Goal: Communication & Community: Share content

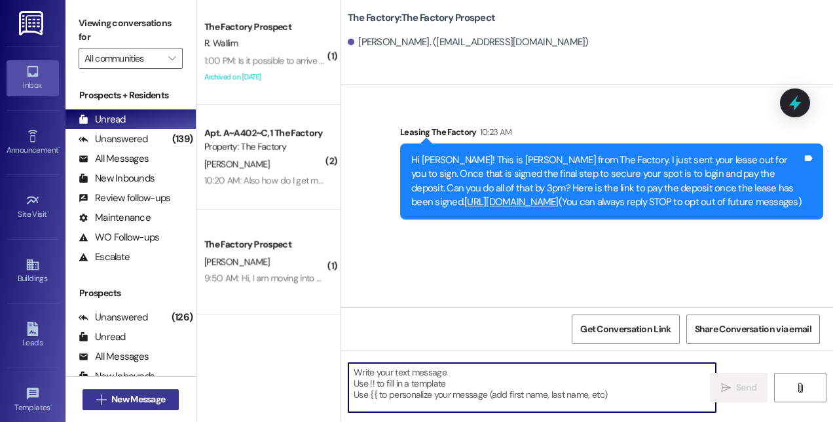
click at [156, 392] on span "New Message" at bounding box center [138, 399] width 54 height 14
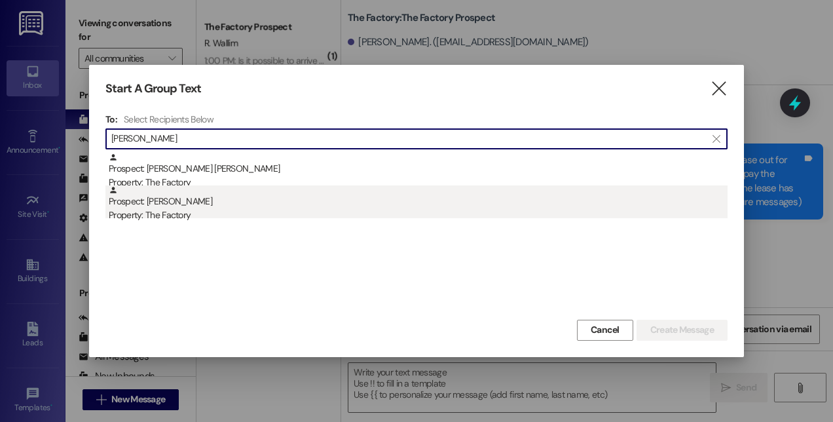
type input "[PERSON_NAME]"
click at [190, 215] on div "Property: The Factory" at bounding box center [418, 215] width 619 height 14
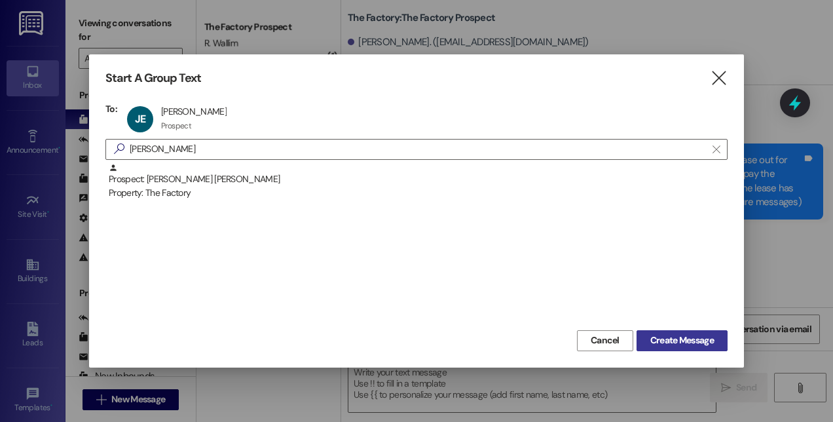
click at [665, 342] on span "Create Message" at bounding box center [682, 340] width 64 height 14
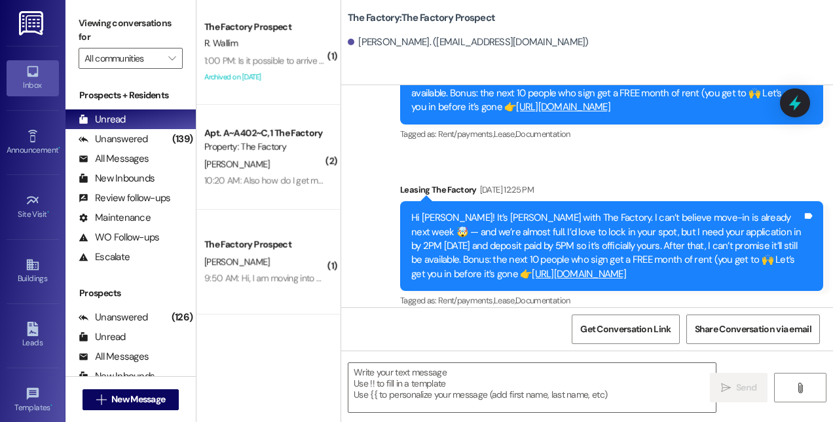
scroll to position [1708, 0]
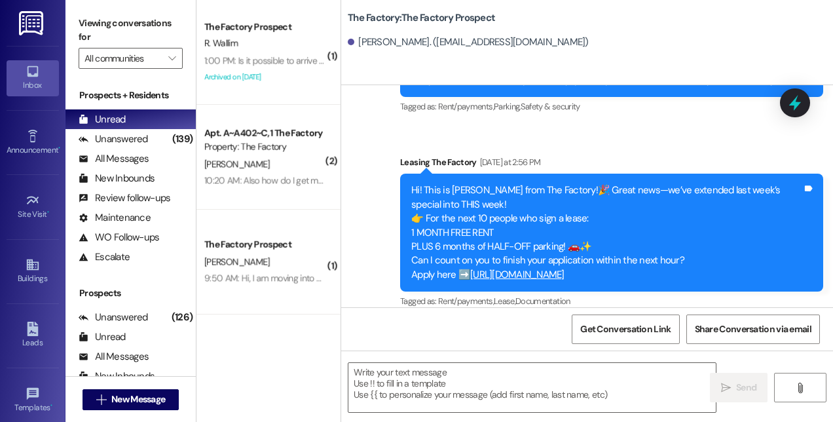
click at [833, 346] on html "Inbox Go to Inbox Announcement • Send A Text Announcement Site Visit • Go to Si…" at bounding box center [416, 211] width 833 height 422
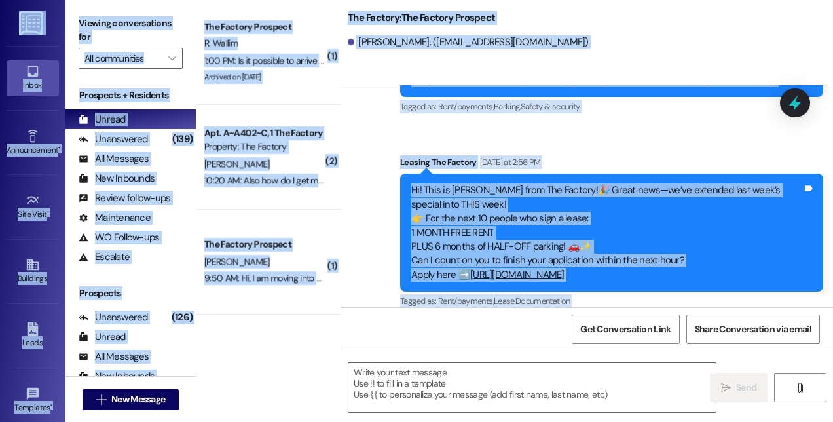
drag, startPoint x: 833, startPoint y: 346, endPoint x: 833, endPoint y: 316, distance: 30.8
click at [833, 316] on html "Inbox Go to Inbox Announcement • Send A Text Announcement Site Visit • Go to Si…" at bounding box center [416, 211] width 833 height 422
click at [833, 317] on html "Inbox Go to Inbox Announcement • Send A Text Announcement Site Visit • Go to Si…" at bounding box center [416, 211] width 833 height 422
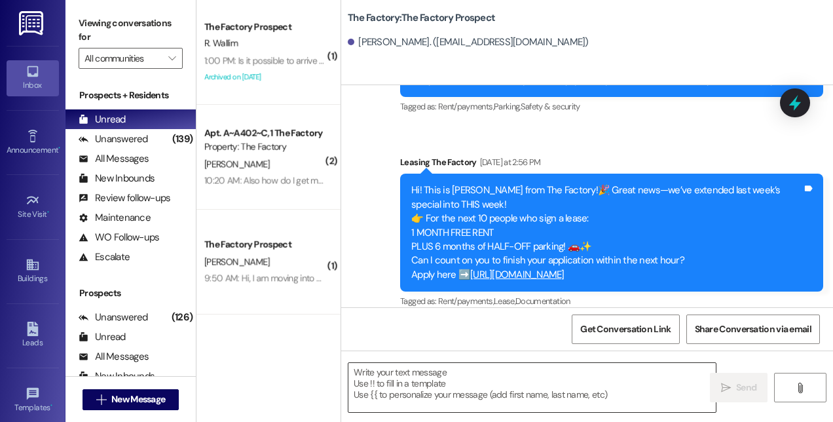
drag, startPoint x: 835, startPoint y: 317, endPoint x: 647, endPoint y: 384, distance: 199.5
click at [647, 384] on textarea at bounding box center [531, 387] width 367 height 49
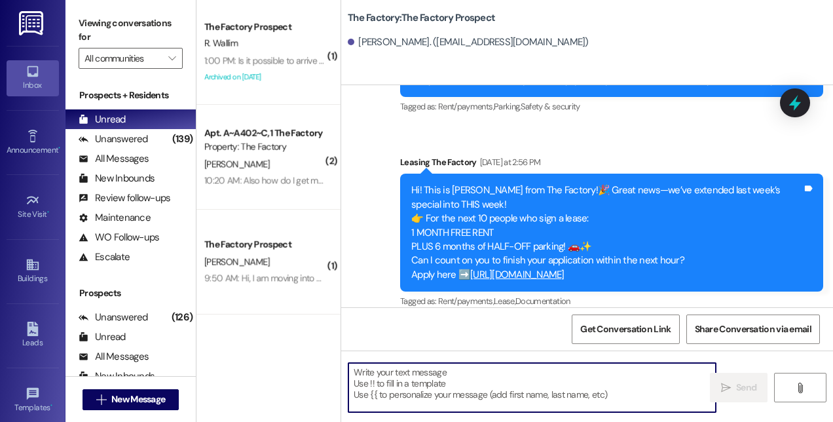
click at [537, 388] on textarea at bounding box center [531, 387] width 367 height 49
paste textarea "Hi! This is [PERSON_NAME] from The Factory! 🚨 Update: Our special is almost GON…"
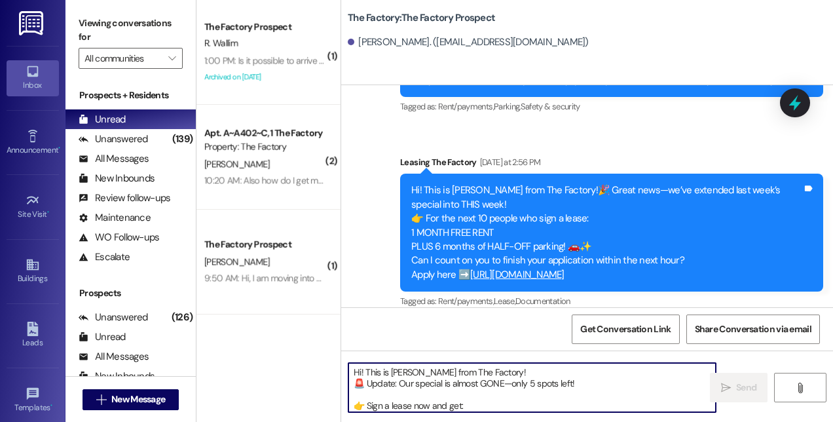
scroll to position [55, 0]
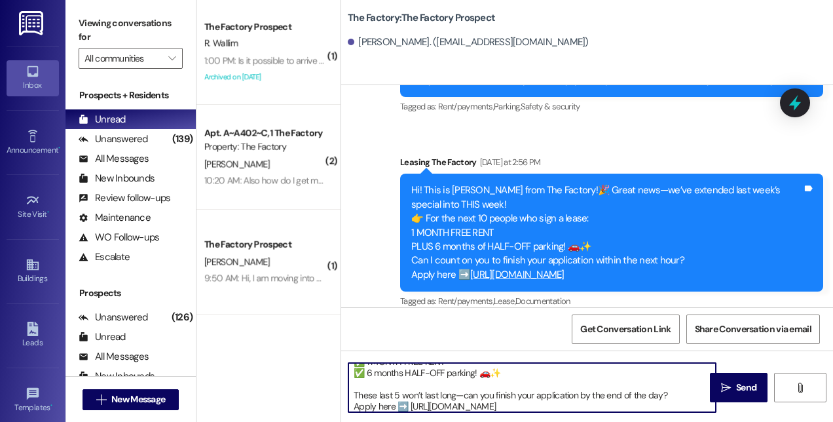
click at [352, 393] on textarea "Hi! This is [PERSON_NAME] from The Factory! 🚨 Update: Our special is almost GON…" at bounding box center [531, 387] width 367 height 49
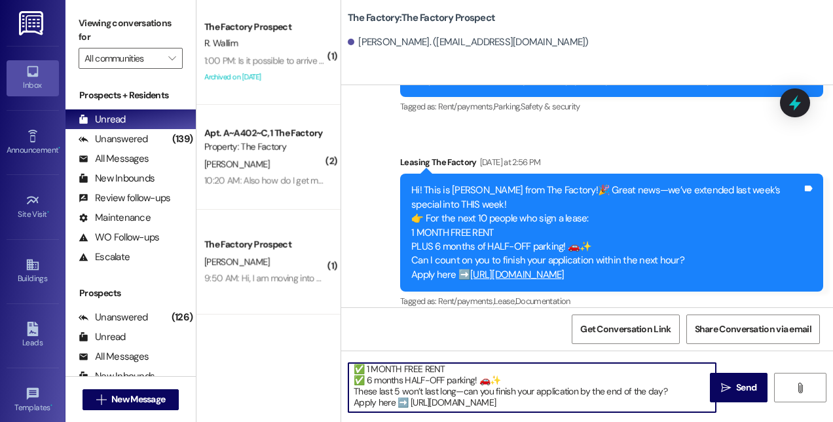
scroll to position [47, 0]
click at [351, 383] on textarea "Hi! This is [PERSON_NAME] from The Factory! 🚨 Update: Our special is almost GON…" at bounding box center [531, 387] width 367 height 49
click at [352, 371] on textarea "Hi! This is [PERSON_NAME] from The Factory! 🚨 Update: Our special is almost GON…" at bounding box center [531, 387] width 367 height 49
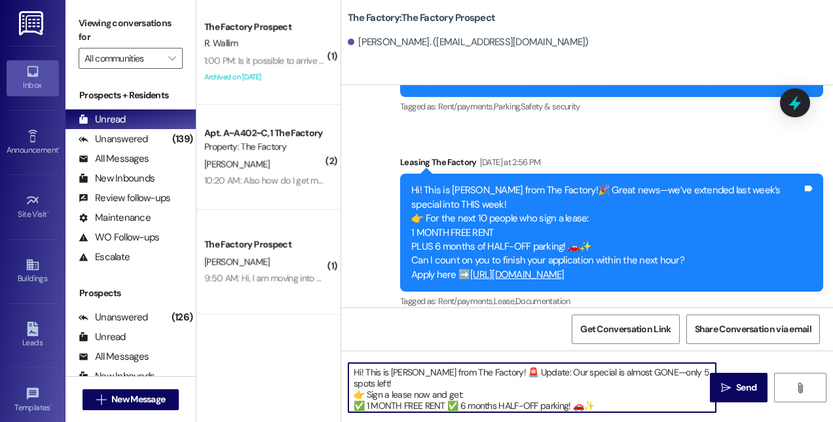
scroll to position [14, 0]
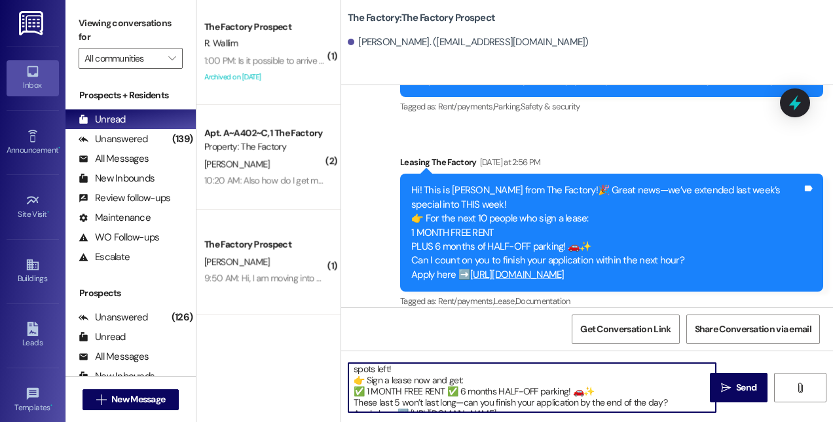
drag, startPoint x: 351, startPoint y: 367, endPoint x: 648, endPoint y: 411, distance: 299.9
click at [648, 411] on textarea "Hi! This is [PERSON_NAME] from The Factory! 🚨 Update: Our special is almost GON…" at bounding box center [531, 387] width 367 height 49
type textarea "Hi! This is [PERSON_NAME] from The Factory! 🚨 Update: Our special is almost GON…"
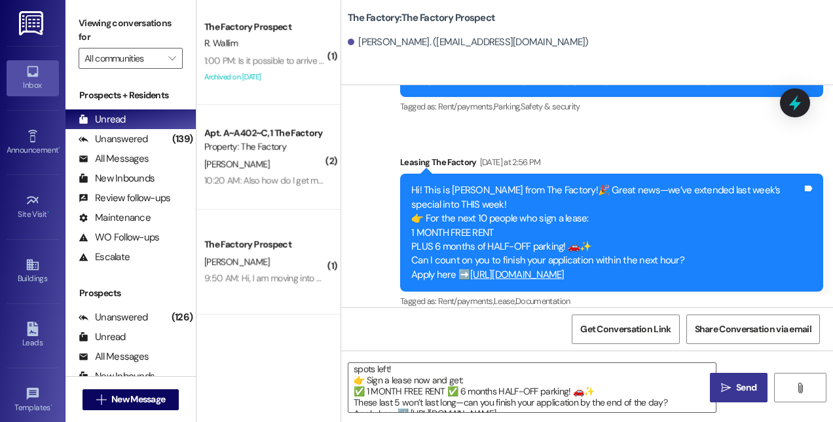
click at [731, 392] on span " Send" at bounding box center [739, 388] width 41 height 14
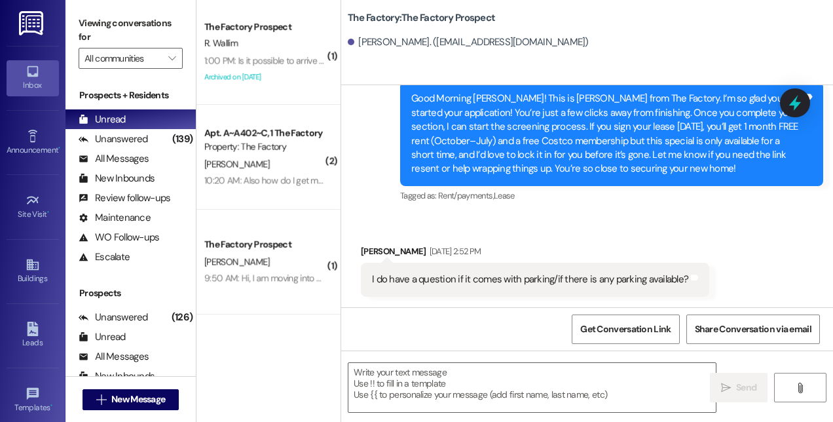
scroll to position [227, 0]
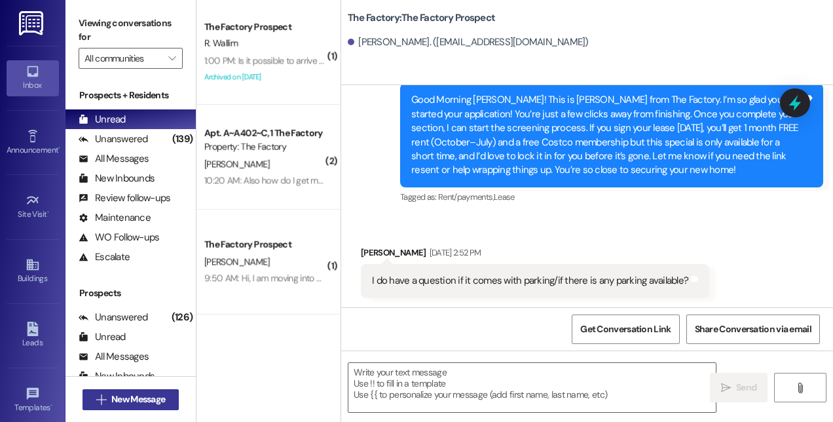
click at [130, 397] on span "New Message" at bounding box center [138, 399] width 54 height 14
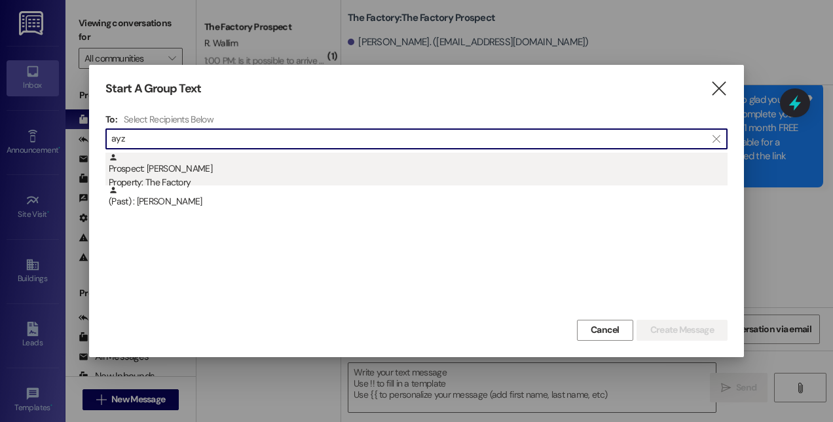
type input "ayz"
click at [212, 172] on div "Prospect: [PERSON_NAME] Property: The Factory" at bounding box center [418, 171] width 619 height 37
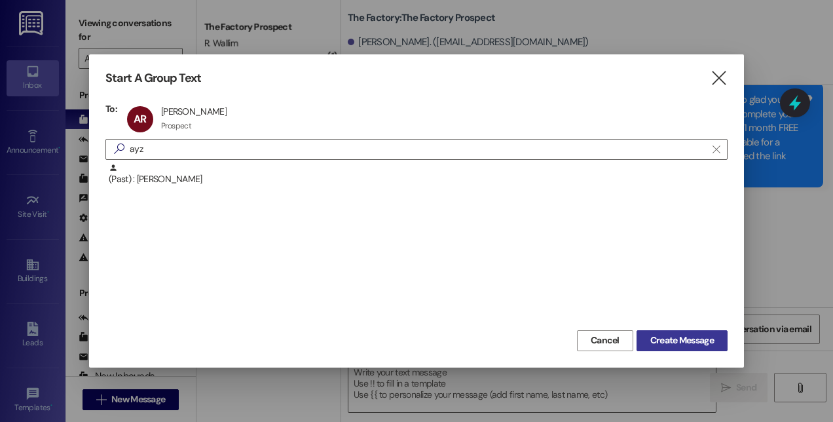
click at [672, 346] on span "Create Message" at bounding box center [682, 340] width 64 height 14
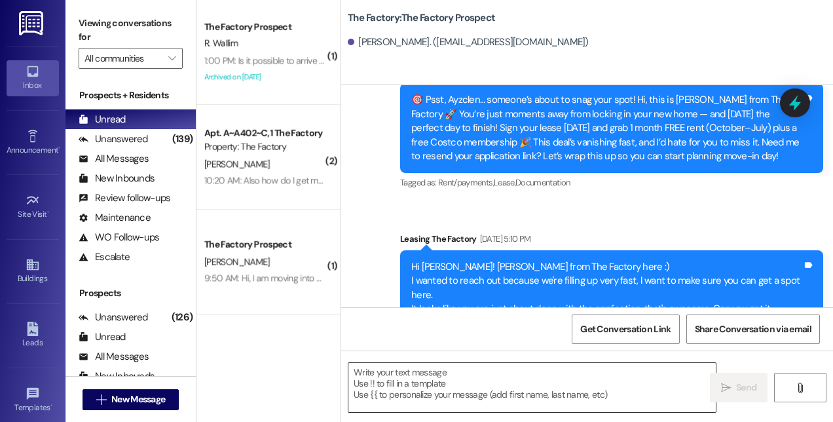
click at [533, 391] on textarea at bounding box center [531, 387] width 367 height 49
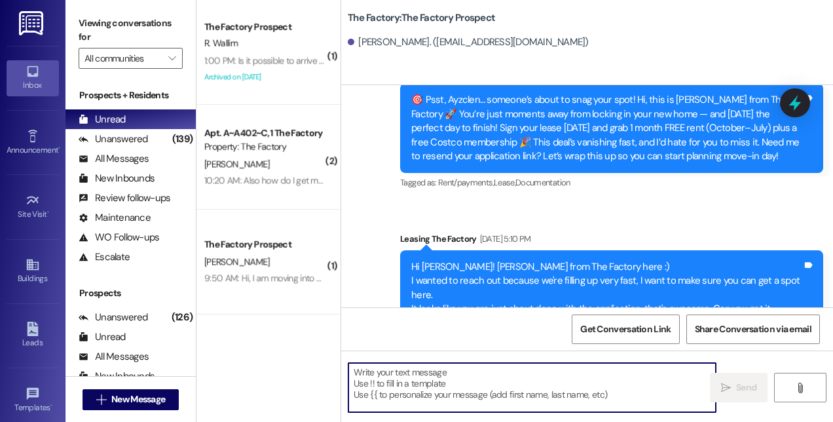
paste textarea "Hi! This is [PERSON_NAME] from The Factory! 🚨 Update: Our special is almost GON…"
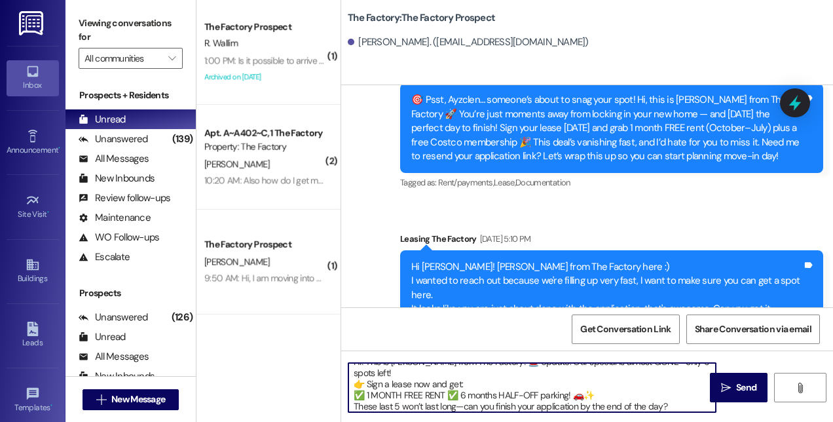
scroll to position [1626, 0]
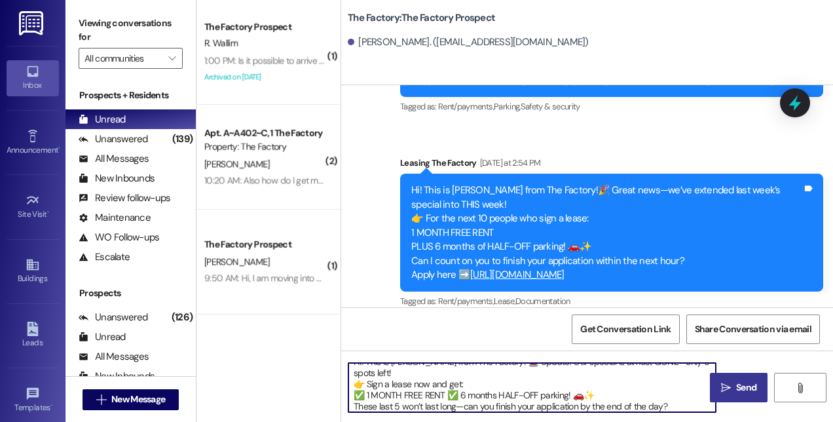
type textarea "Hi! This is [PERSON_NAME] from The Factory! 🚨 Update: Our special is almost GON…"
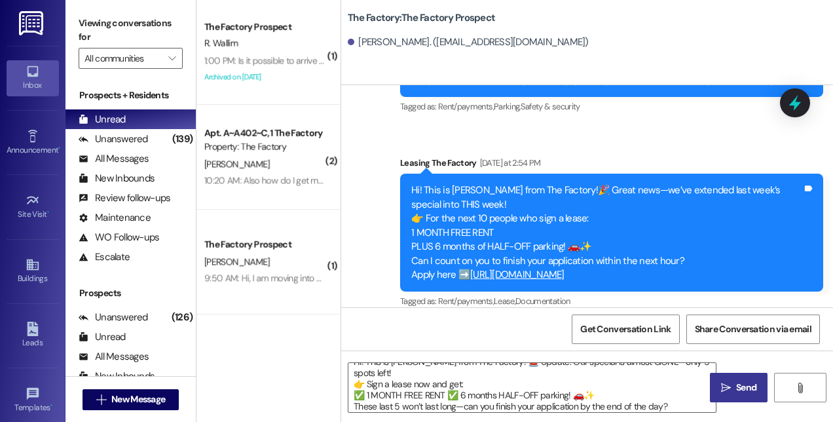
click at [734, 392] on span "Send" at bounding box center [747, 388] width 26 height 14
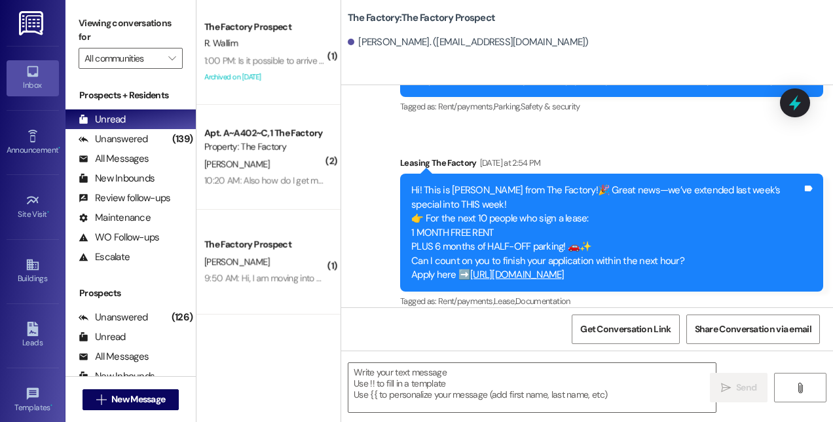
scroll to position [0, 0]
click at [159, 394] on span "New Message" at bounding box center [138, 399] width 54 height 14
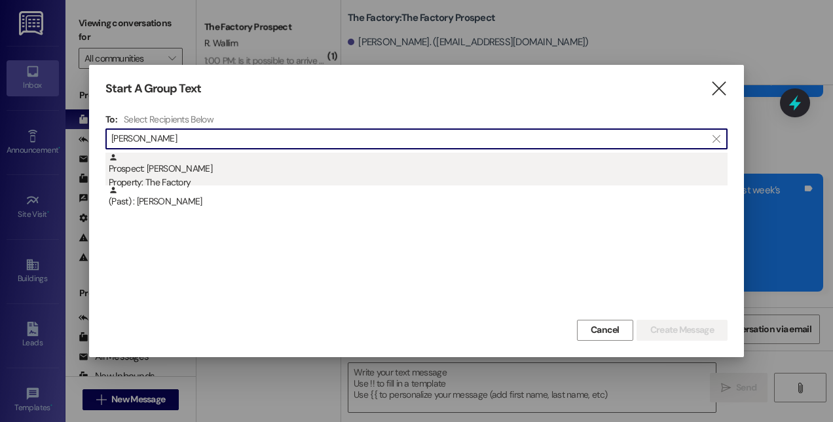
type input "[PERSON_NAME]"
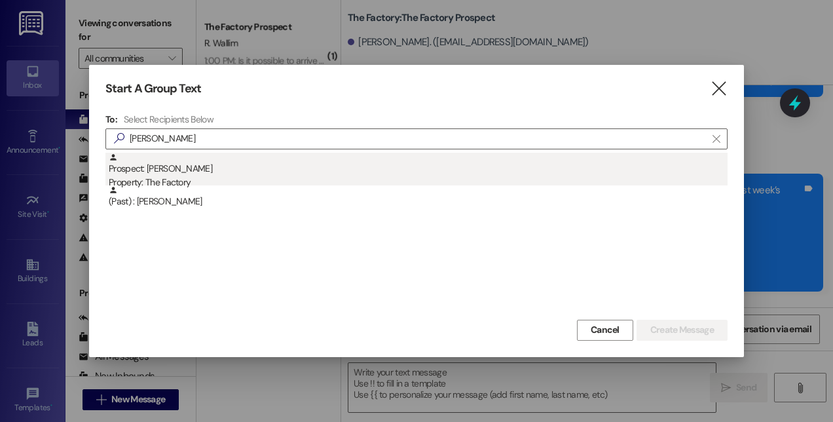
click at [168, 176] on div "Property: The Factory" at bounding box center [418, 183] width 619 height 14
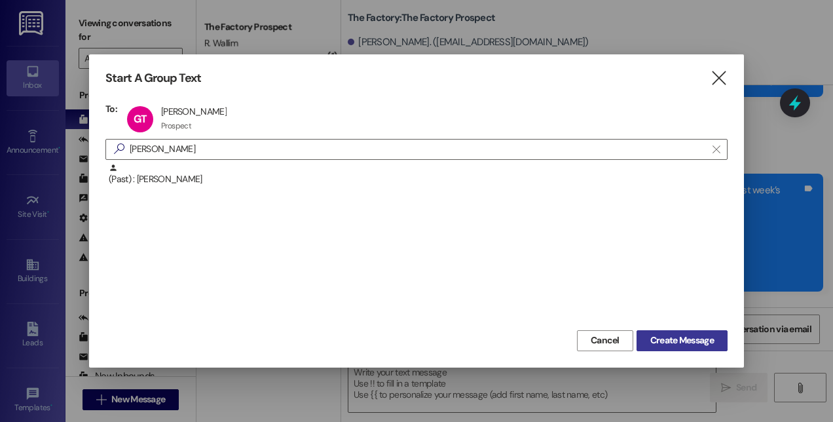
click at [652, 342] on span "Create Message" at bounding box center [682, 340] width 64 height 14
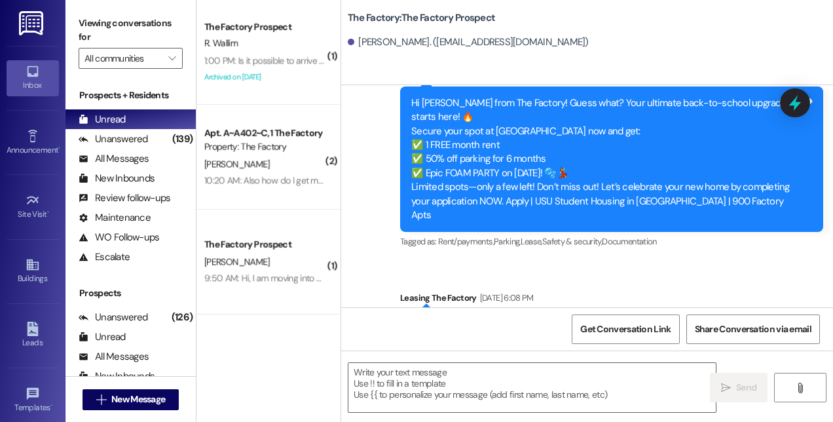
scroll to position [3806, 0]
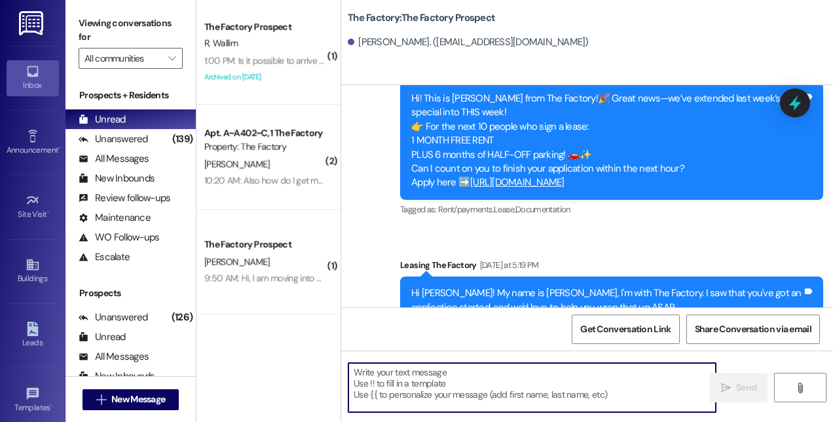
click at [602, 396] on textarea at bounding box center [531, 387] width 367 height 49
paste textarea "Hi! This is [PERSON_NAME] from The Factory! 🚨 Update: Our special is almost GON…"
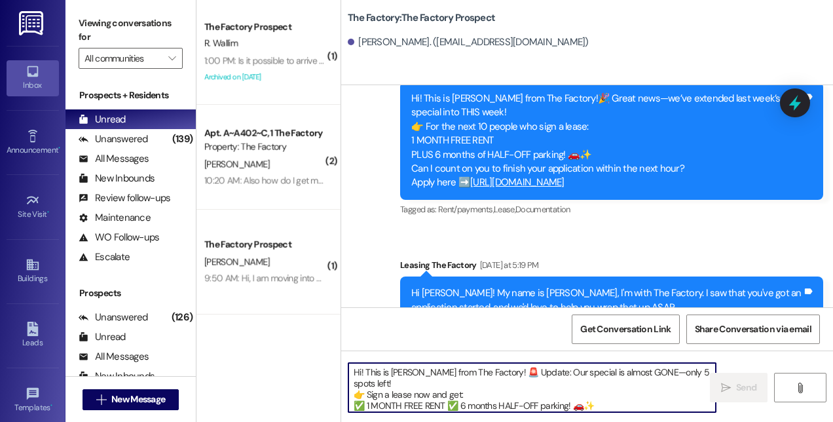
scroll to position [10, 0]
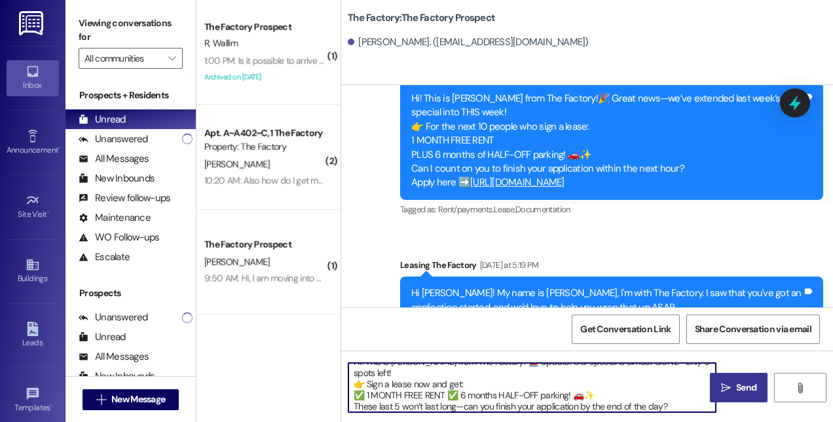
type textarea "Hi! This is [PERSON_NAME] from The Factory! 🚨 Update: Our special is almost GON…"
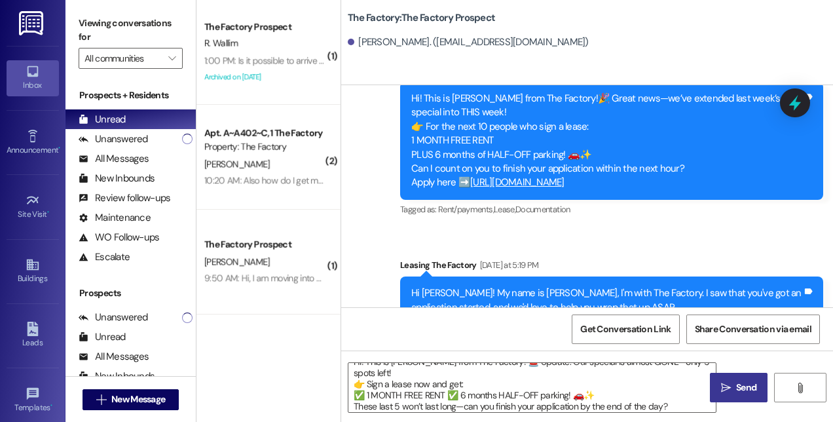
click at [745, 385] on span "Send" at bounding box center [746, 388] width 20 height 14
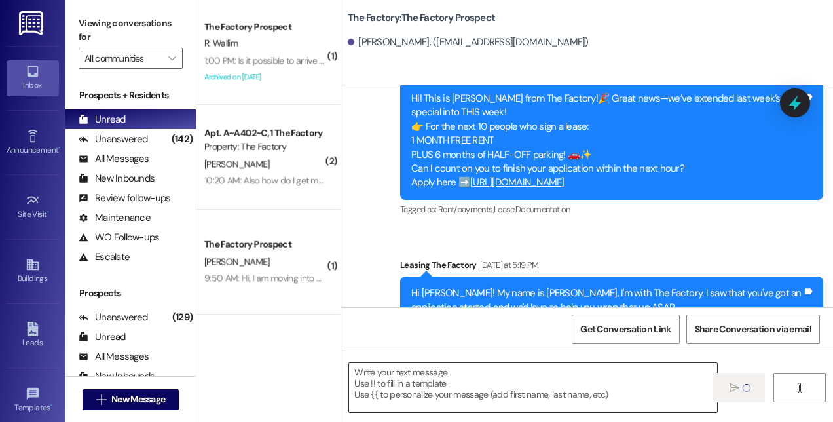
scroll to position [0, 0]
click at [111, 400] on span "New Message" at bounding box center [138, 399] width 54 height 14
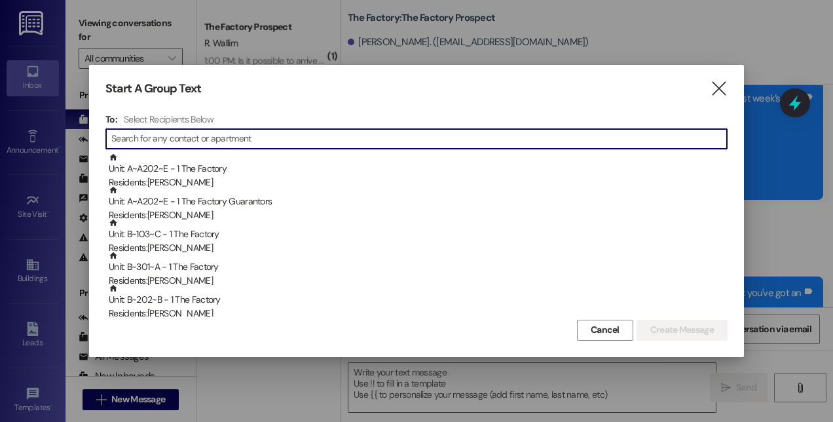
type input "l"
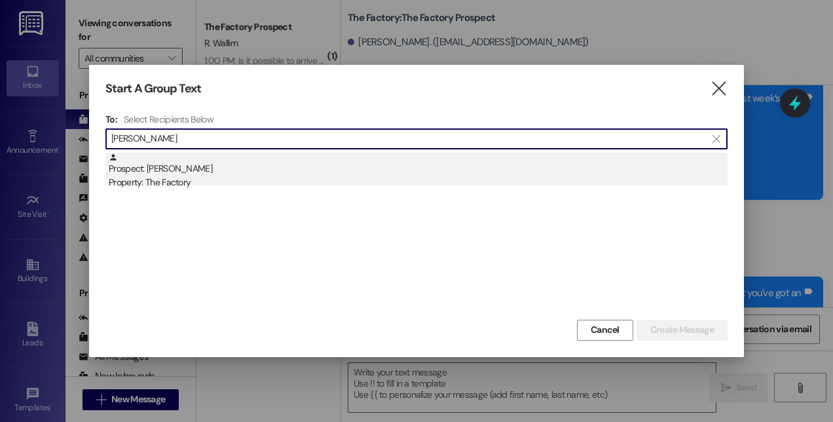
type input "[PERSON_NAME]"
click at [168, 182] on div "Property: The Factory" at bounding box center [418, 183] width 619 height 14
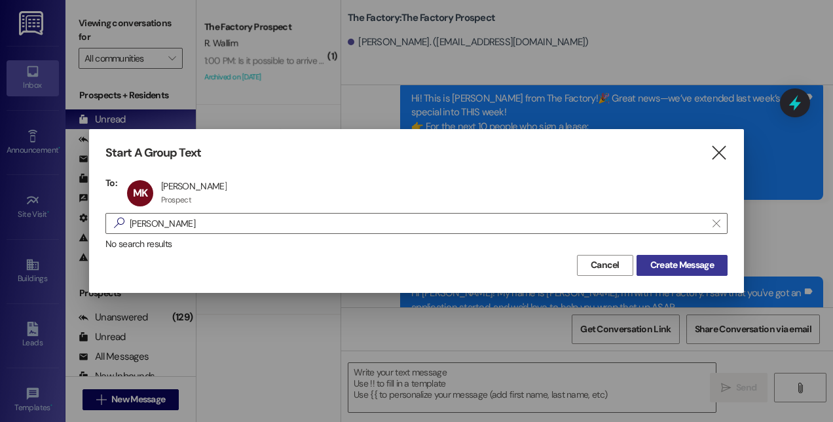
click at [720, 271] on button "Create Message" at bounding box center [682, 265] width 91 height 21
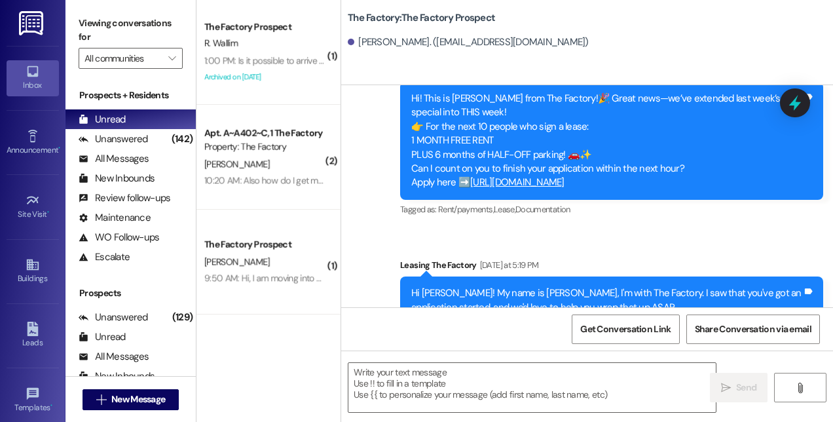
scroll to position [1039, 0]
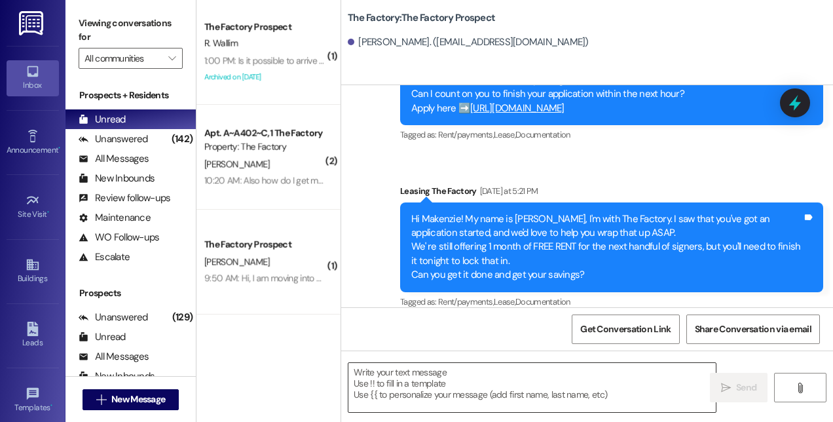
click at [627, 371] on textarea at bounding box center [531, 387] width 367 height 49
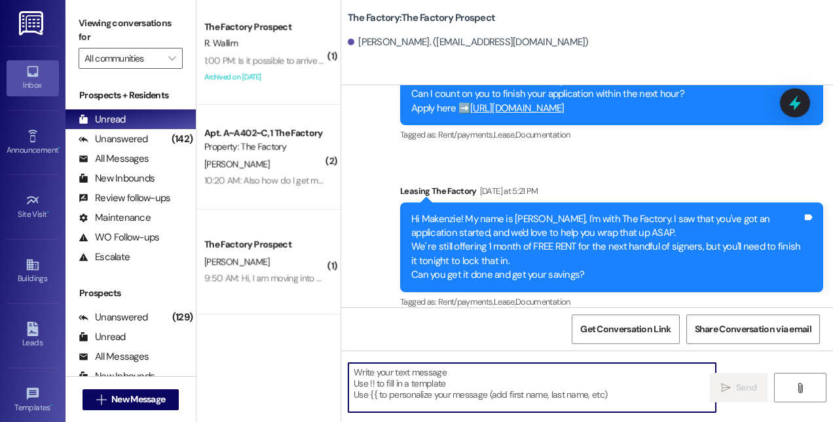
paste textarea "Hi! This is [PERSON_NAME] from The Factory! 🚨 Update: Our special is almost GON…"
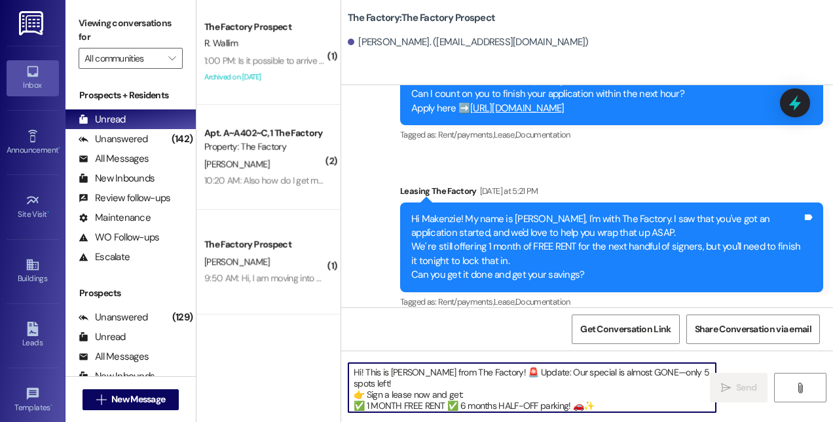
scroll to position [10, 0]
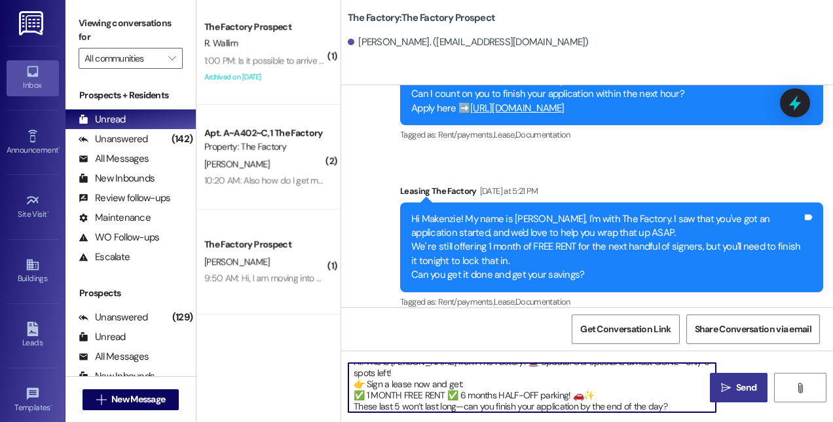
type textarea "Hi! This is [PERSON_NAME] from The Factory! 🚨 Update: Our special is almost GON…"
click at [738, 381] on span "Send" at bounding box center [746, 388] width 20 height 14
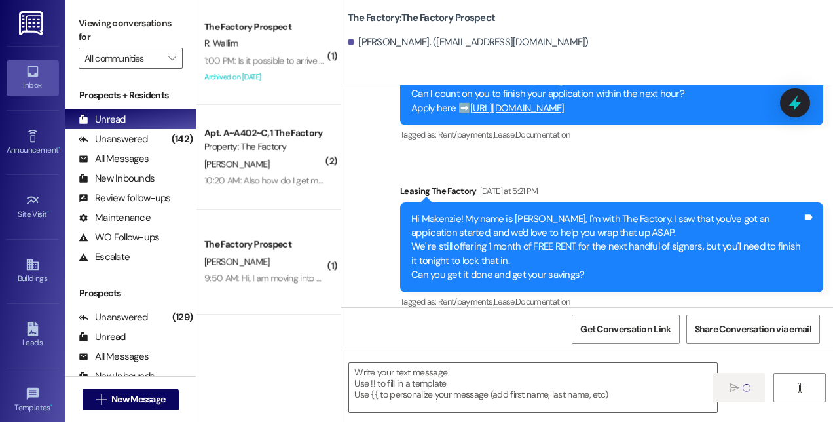
scroll to position [1187, 0]
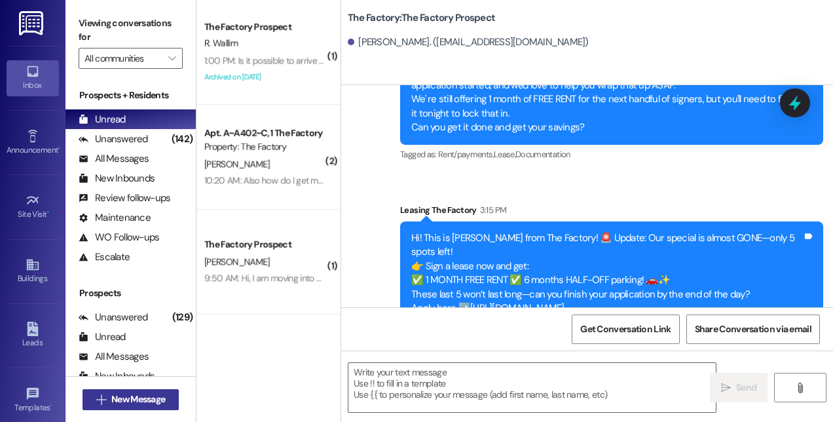
click at [136, 400] on span "New Message" at bounding box center [138, 399] width 54 height 14
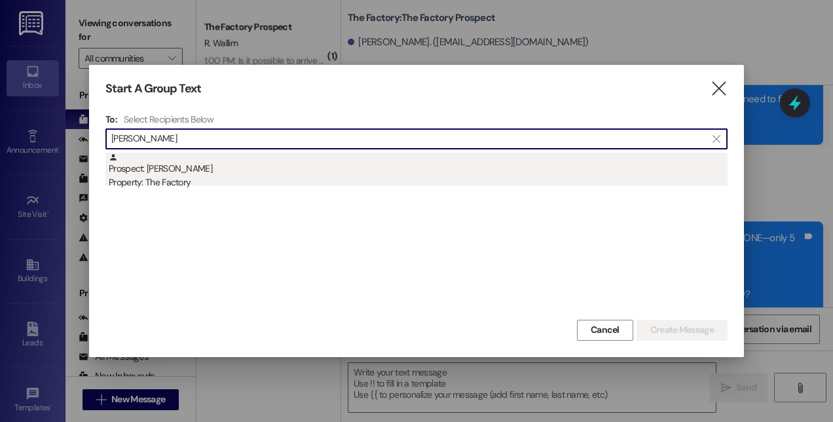
type input "[PERSON_NAME]"
click at [145, 168] on div "Prospect: [PERSON_NAME] Property: The Factory" at bounding box center [418, 171] width 619 height 37
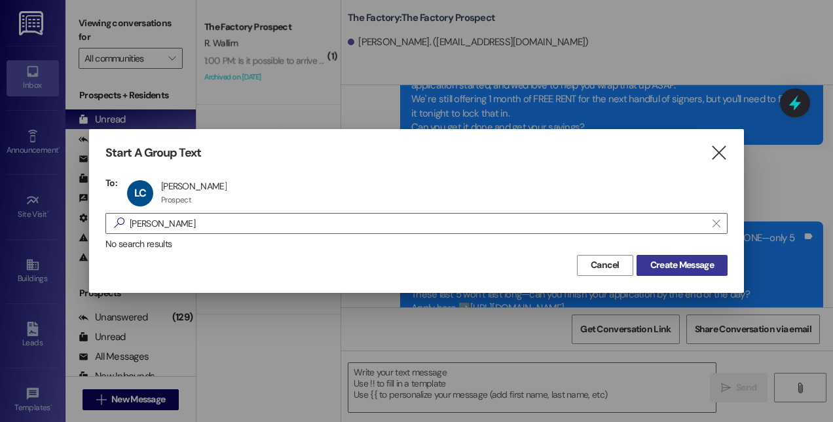
click at [658, 265] on span "Create Message" at bounding box center [682, 265] width 64 height 14
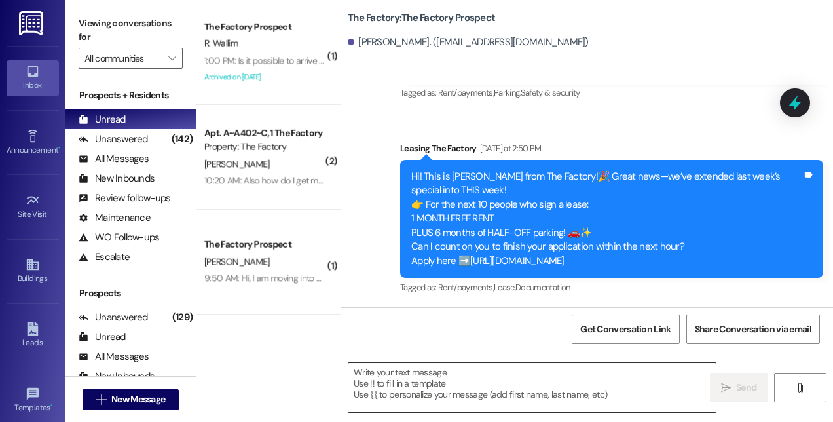
scroll to position [525, 0]
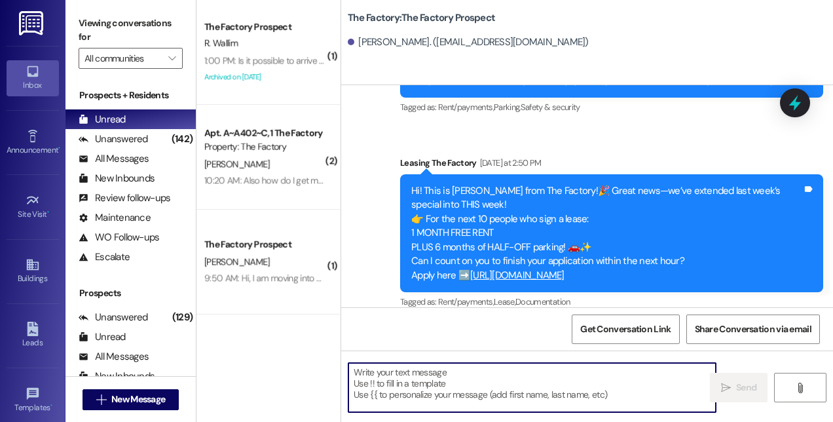
click at [464, 392] on textarea at bounding box center [531, 387] width 367 height 49
paste textarea "Hi! This is [PERSON_NAME] from The Factory! 🚨 Update: Our special is almost GON…"
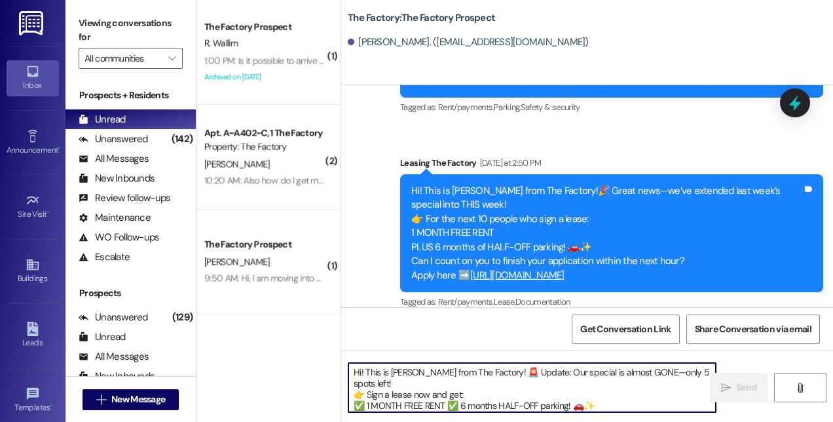
scroll to position [10, 0]
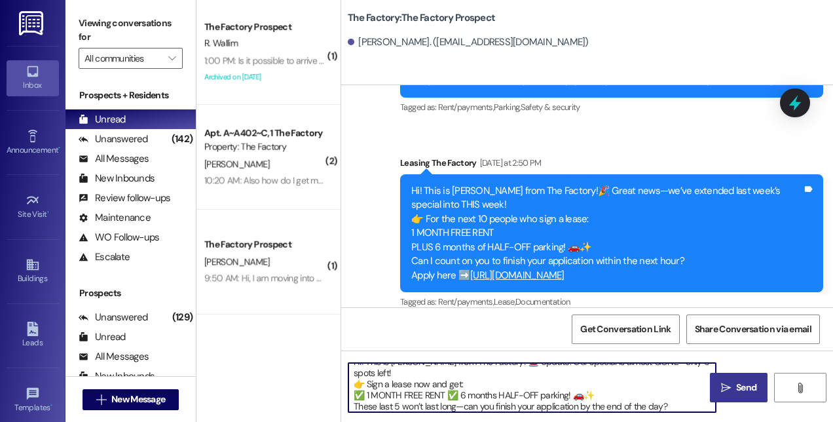
type textarea "Hi! This is [PERSON_NAME] from The Factory! 🚨 Update: Our special is almost GON…"
click at [724, 392] on icon "" at bounding box center [726, 388] width 10 height 10
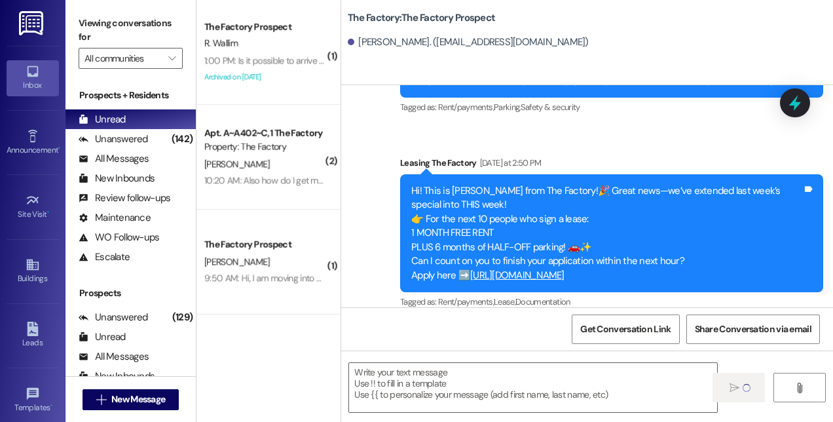
scroll to position [673, 0]
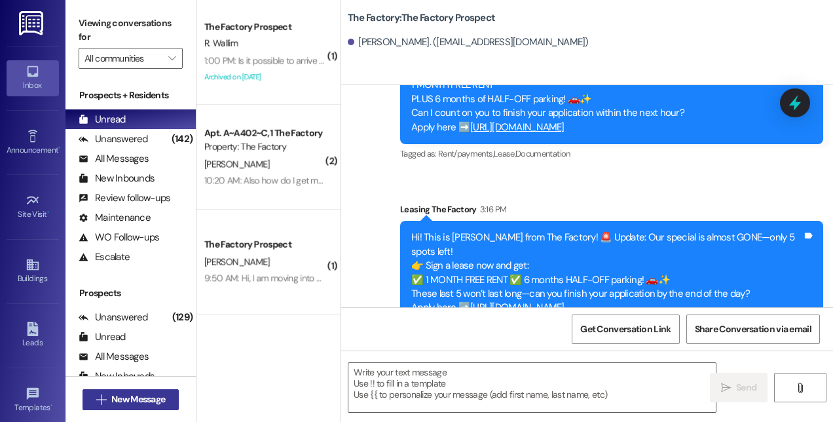
click at [148, 401] on span "New Message" at bounding box center [138, 399] width 54 height 14
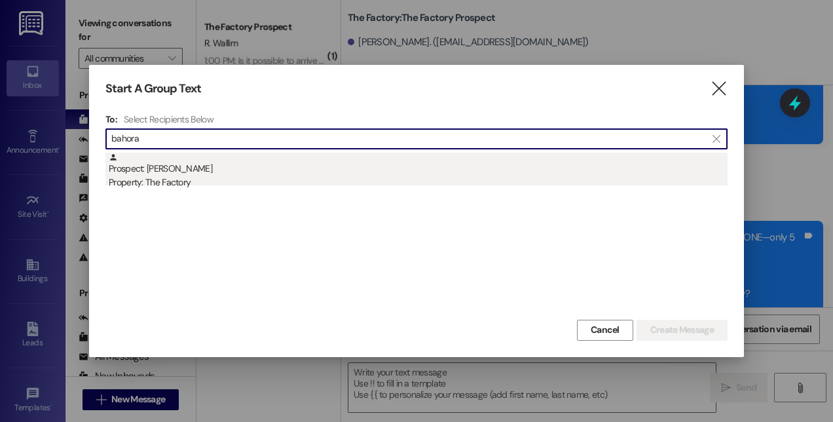
type input "bahora"
click at [178, 178] on div "Property: The Factory" at bounding box center [418, 183] width 619 height 14
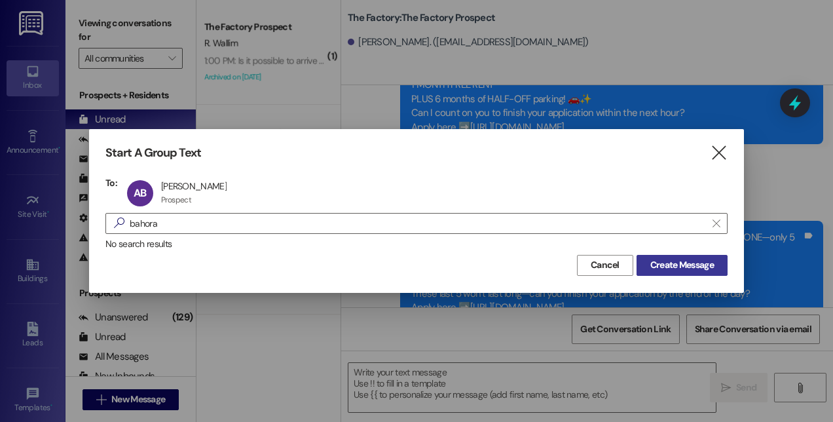
click at [692, 265] on span "Create Message" at bounding box center [682, 265] width 64 height 14
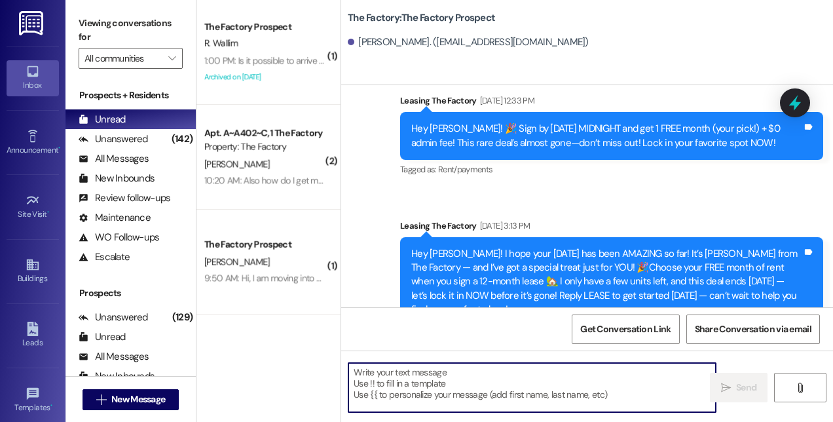
click at [555, 377] on textarea at bounding box center [531, 387] width 367 height 49
paste textarea "Hi! This is [PERSON_NAME] from The Factory! 🚨 Update: Our special is almost GON…"
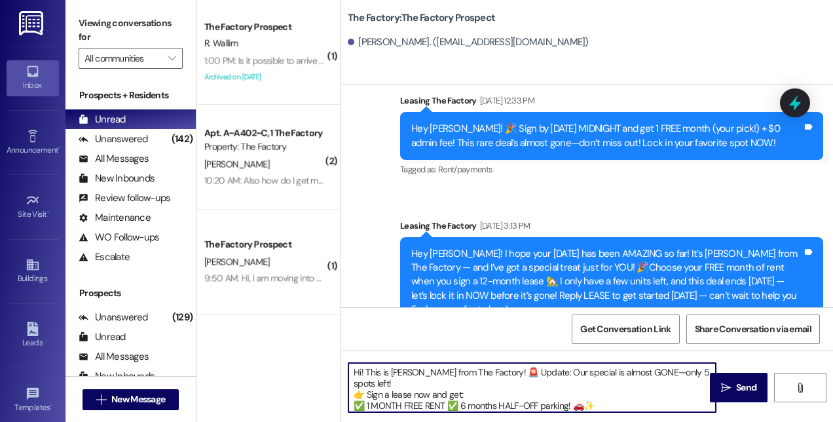
scroll to position [10, 0]
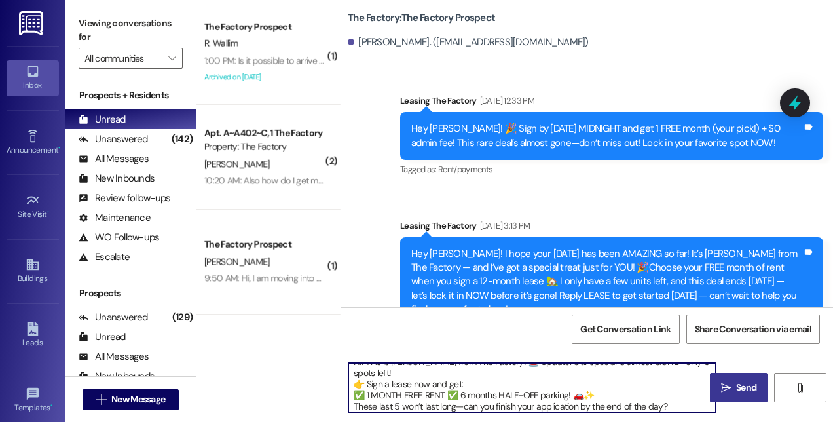
type textarea "Hi! This is [PERSON_NAME] from The Factory! 🚨 Update: Our special is almost GON…"
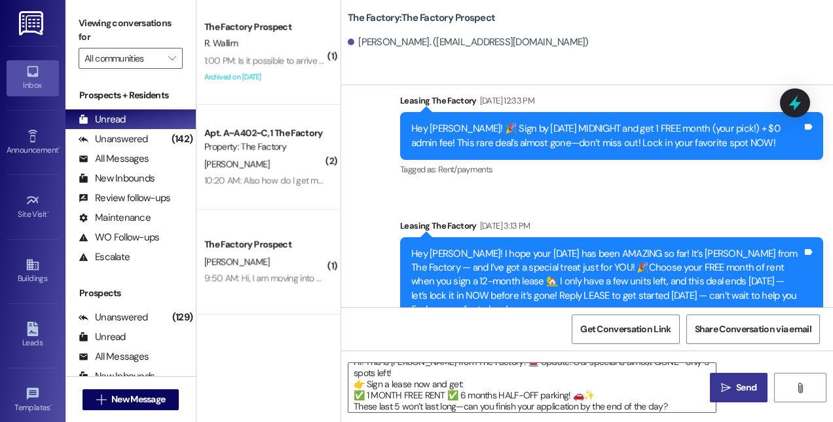
click at [738, 377] on button " Send" at bounding box center [739, 387] width 58 height 29
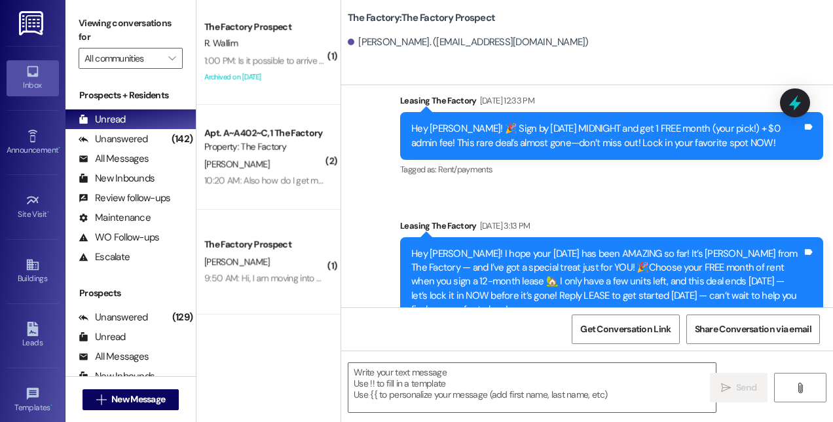
scroll to position [0, 0]
